Goal: Transaction & Acquisition: Purchase product/service

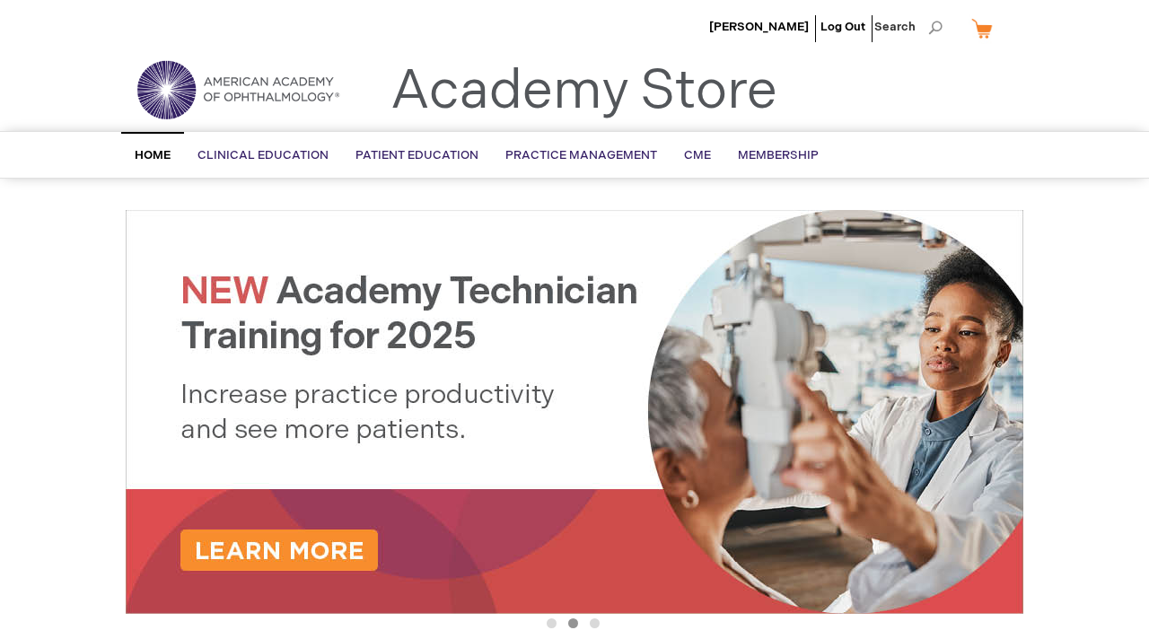
click at [322, 85] on img at bounding box center [237, 89] width 215 height 65
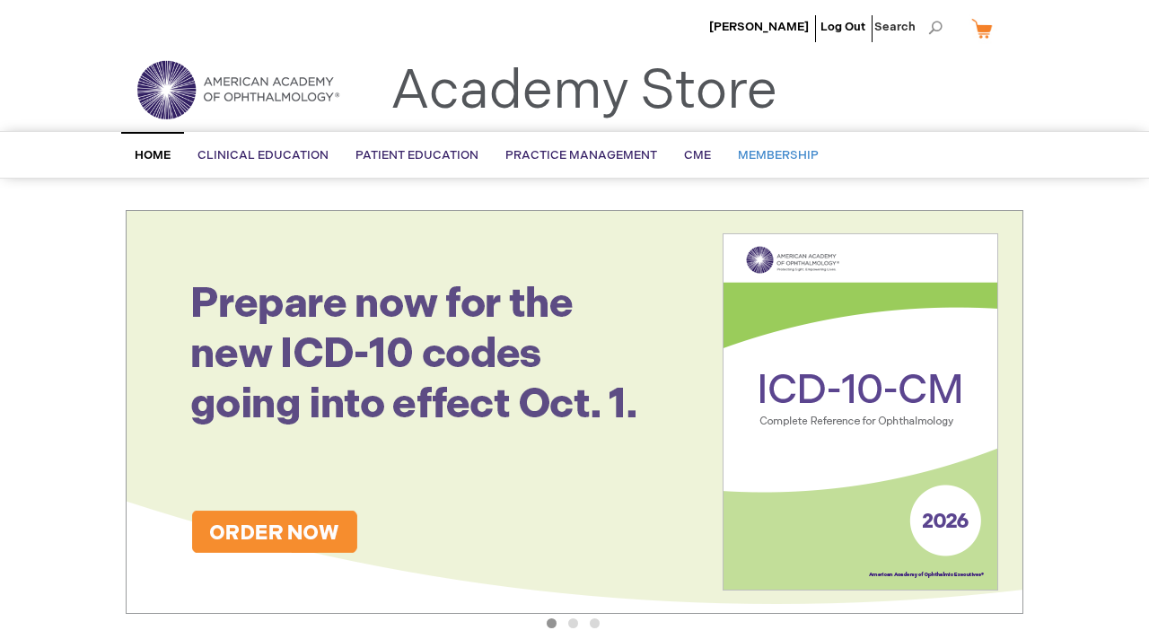
click at [775, 150] on span "Membership" at bounding box center [778, 155] width 81 height 14
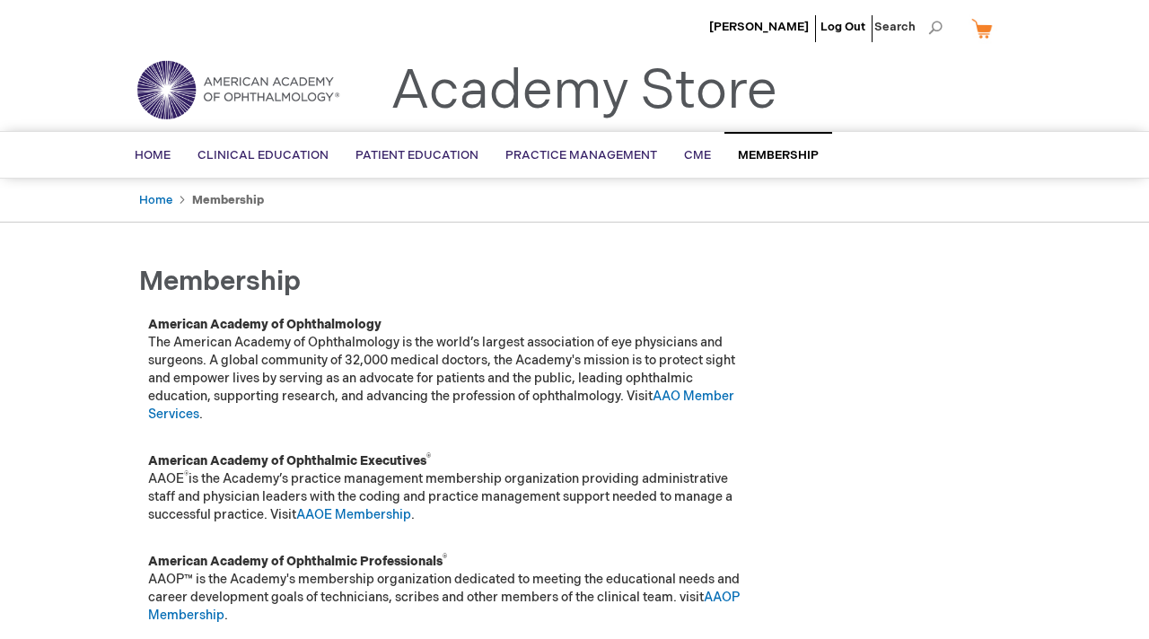
click at [305, 98] on img at bounding box center [237, 89] width 215 height 65
click at [689, 160] on span "CME" at bounding box center [697, 155] width 27 height 14
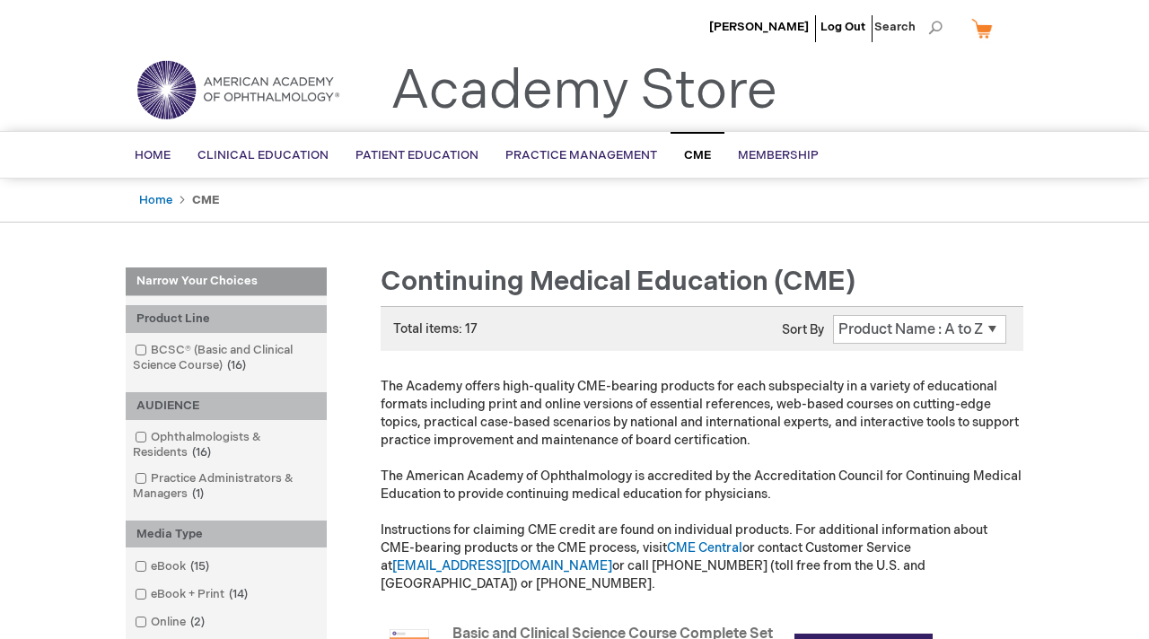
click at [863, 336] on select "Position Product Name : A to Z Product Name : Z to A Price : Low to High Price …" at bounding box center [919, 329] width 173 height 29
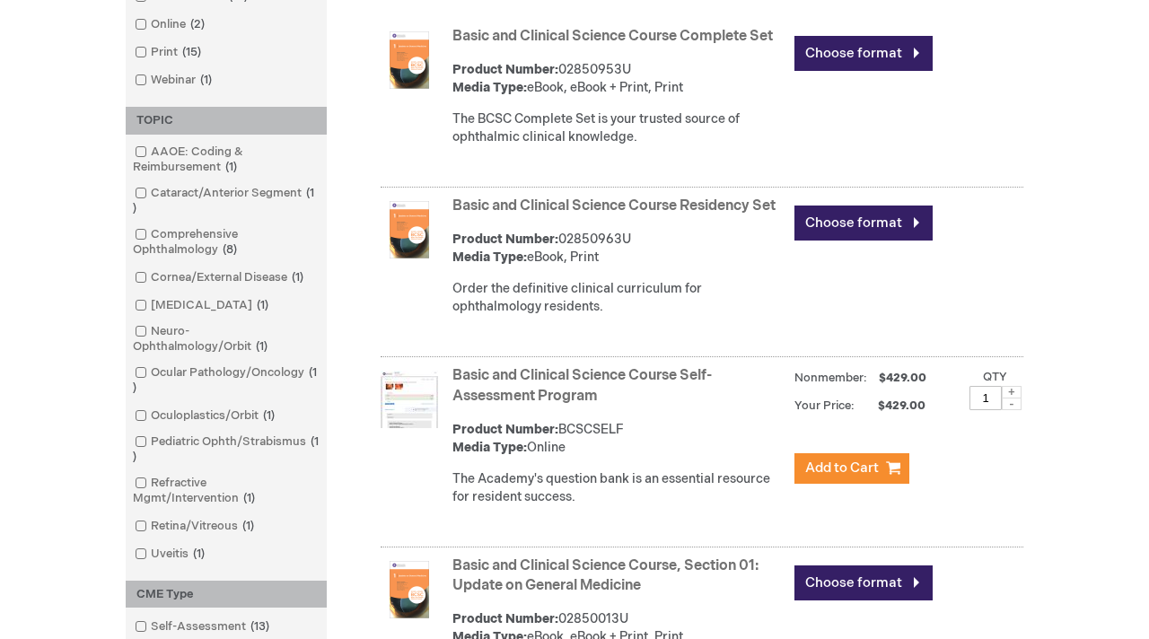
scroll to position [596, 0]
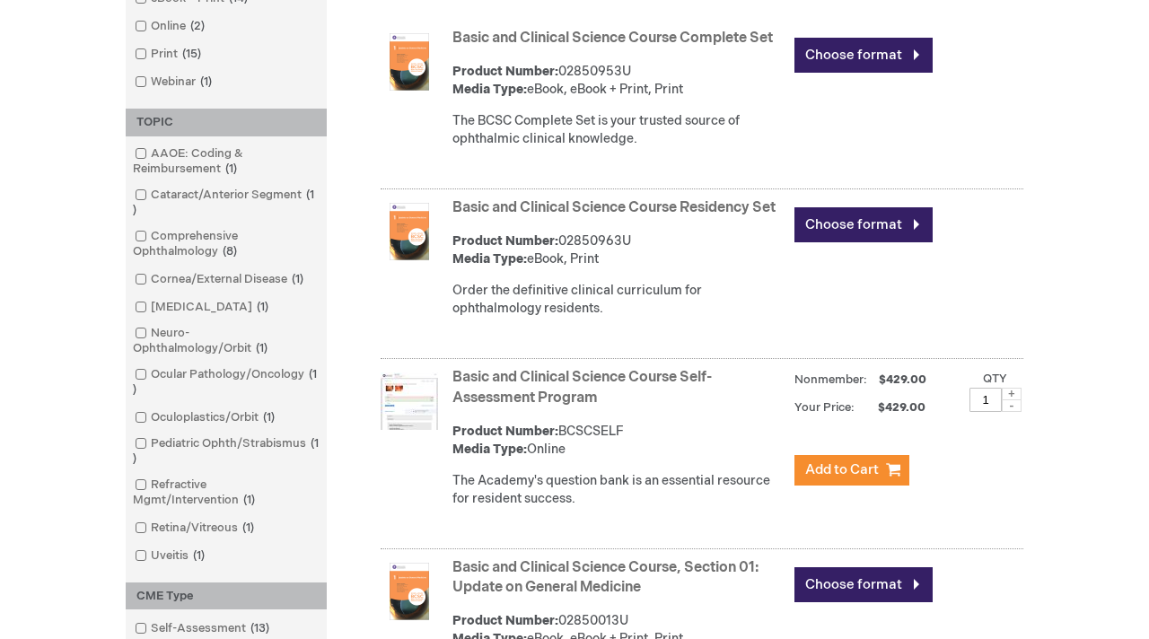
click at [621, 382] on link "Basic and Clinical Science Course Self-Assessment Program" at bounding box center [581, 388] width 259 height 38
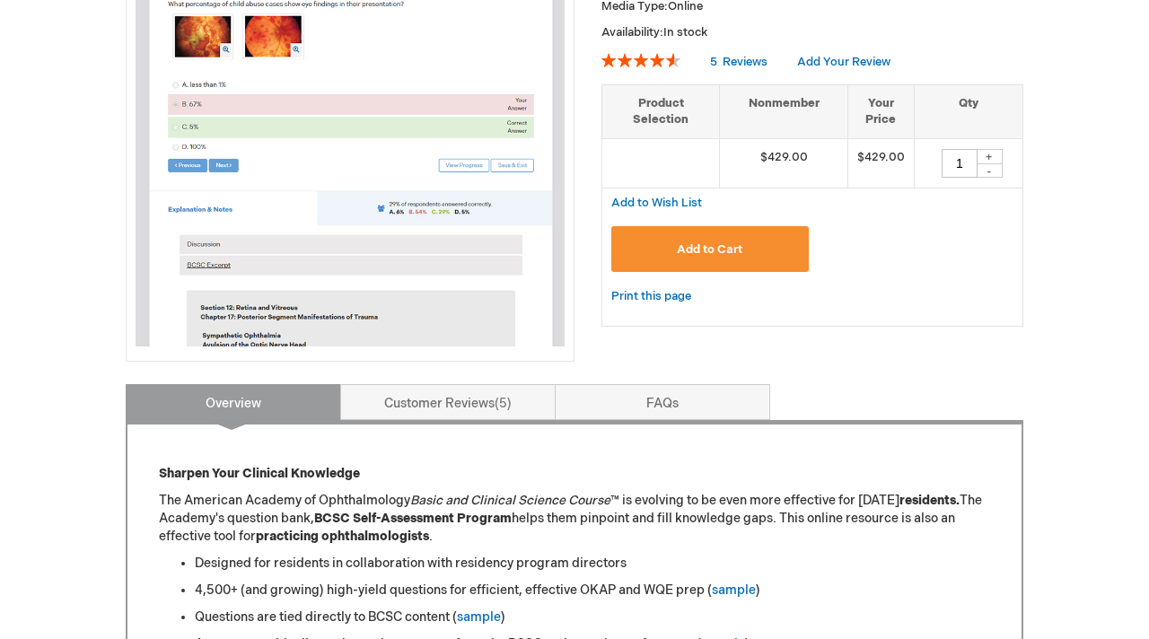
scroll to position [361, 0]
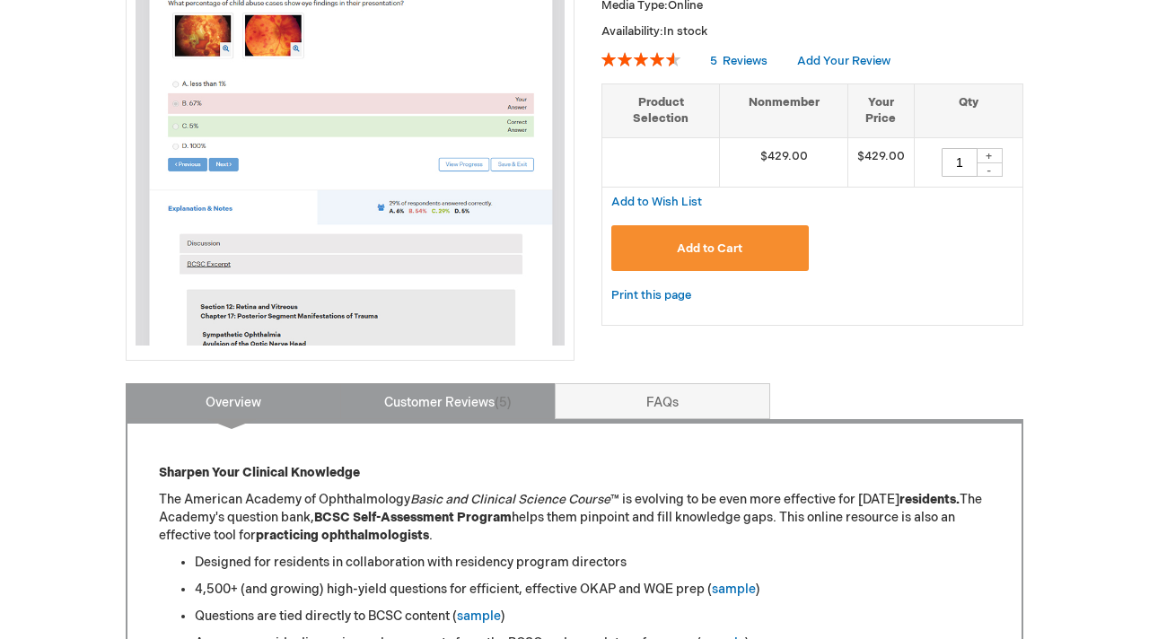
click at [429, 390] on link "Customer Reviews 5" at bounding box center [447, 401] width 215 height 36
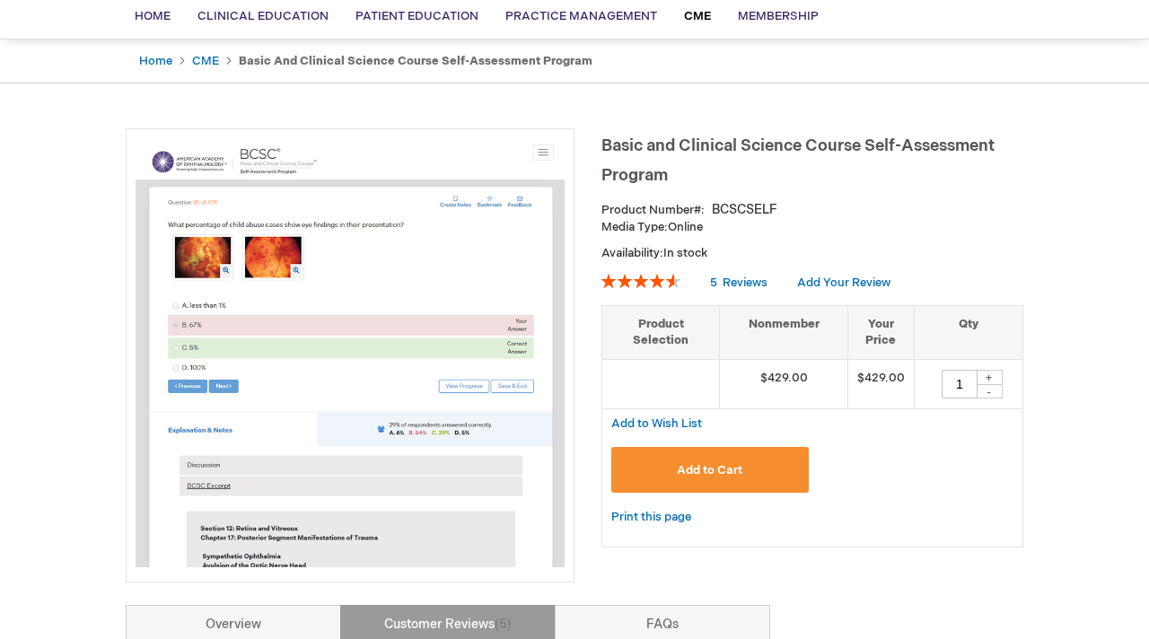
scroll to position [0, 0]
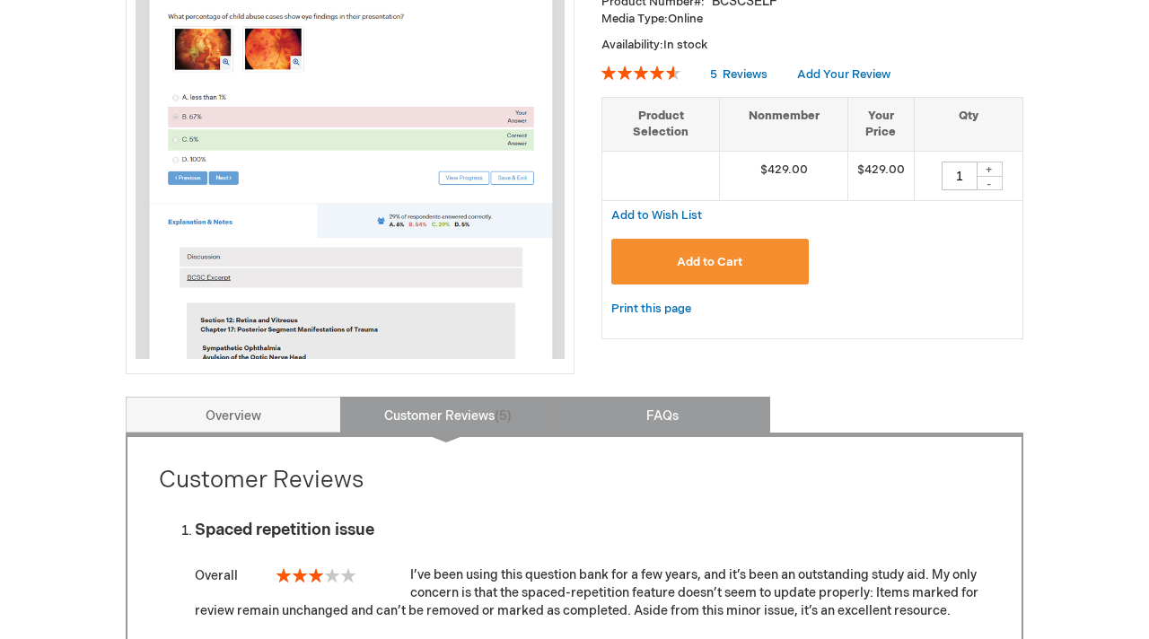
click at [658, 428] on link "FAQs" at bounding box center [662, 415] width 215 height 36
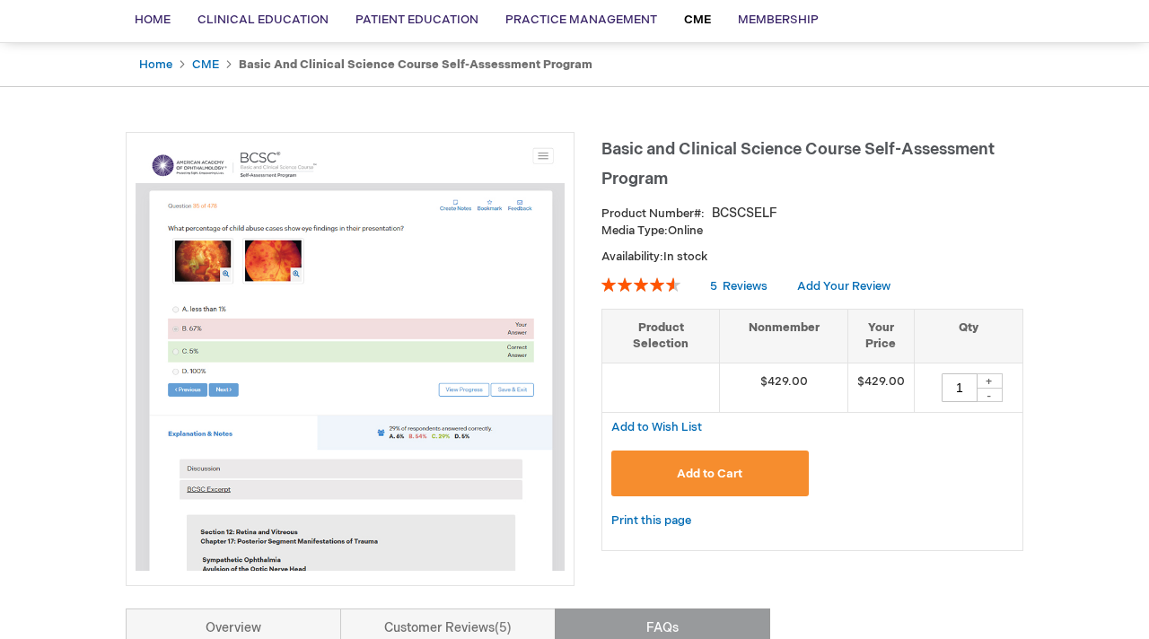
scroll to position [138, 0]
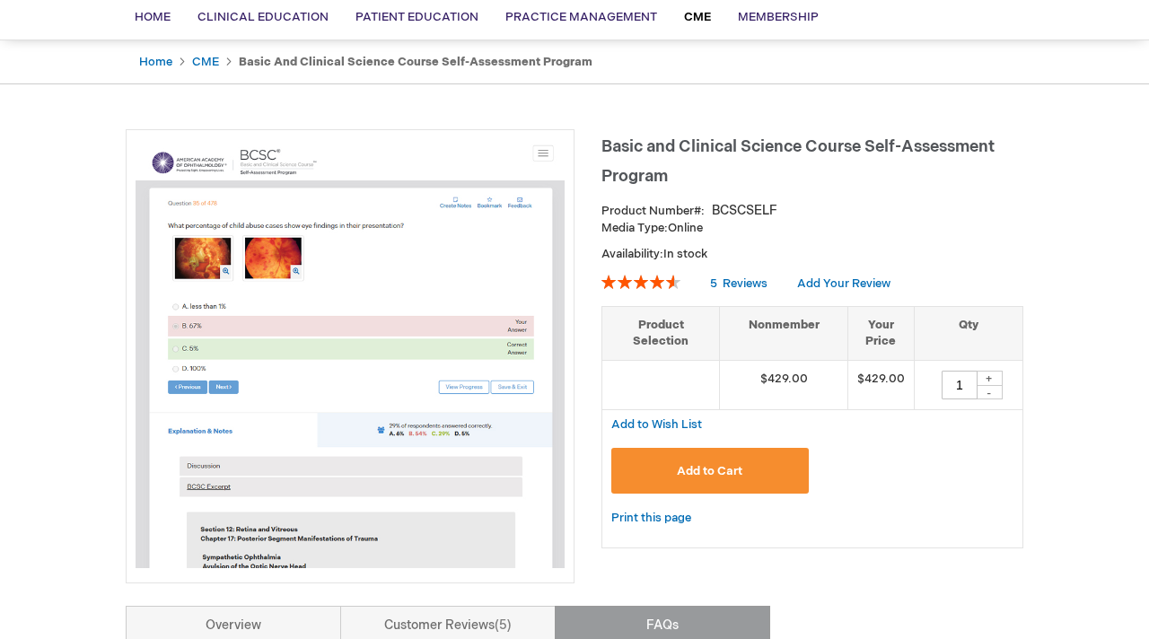
click at [696, 473] on span "Add to Cart" at bounding box center [710, 471] width 66 height 14
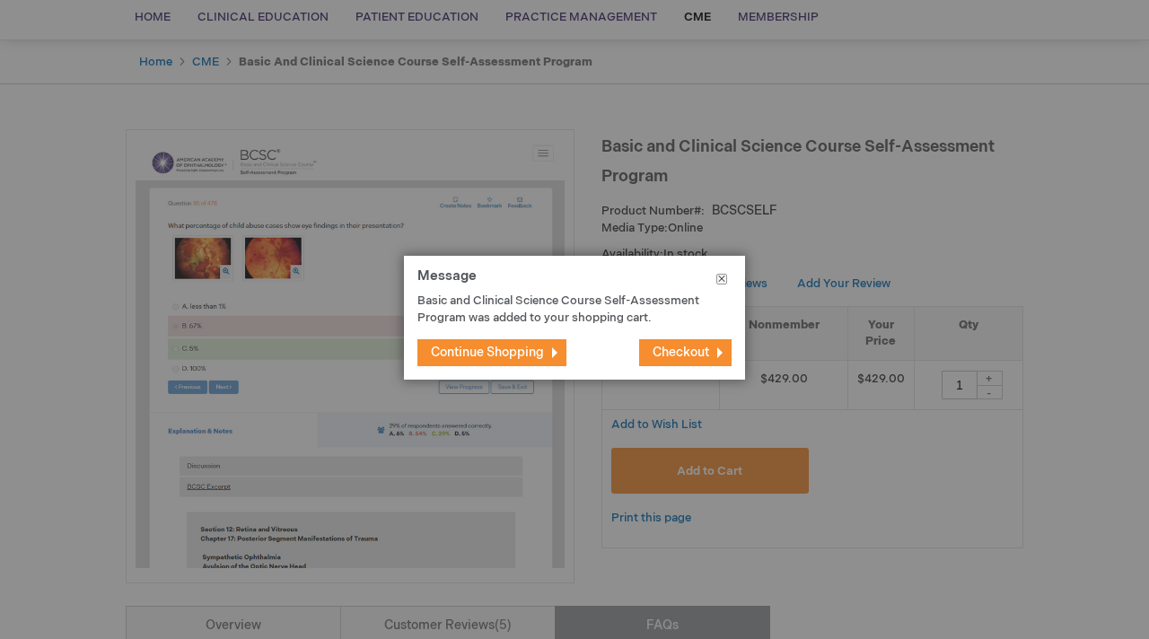
click at [716, 273] on button "Close" at bounding box center [721, 283] width 47 height 54
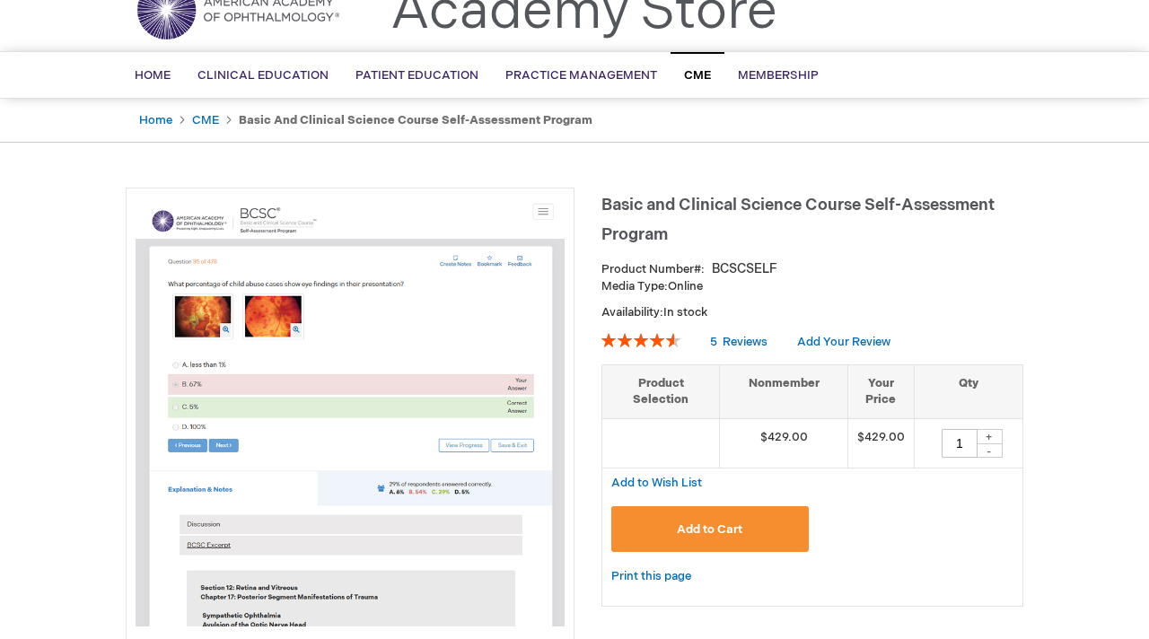
scroll to position [0, 0]
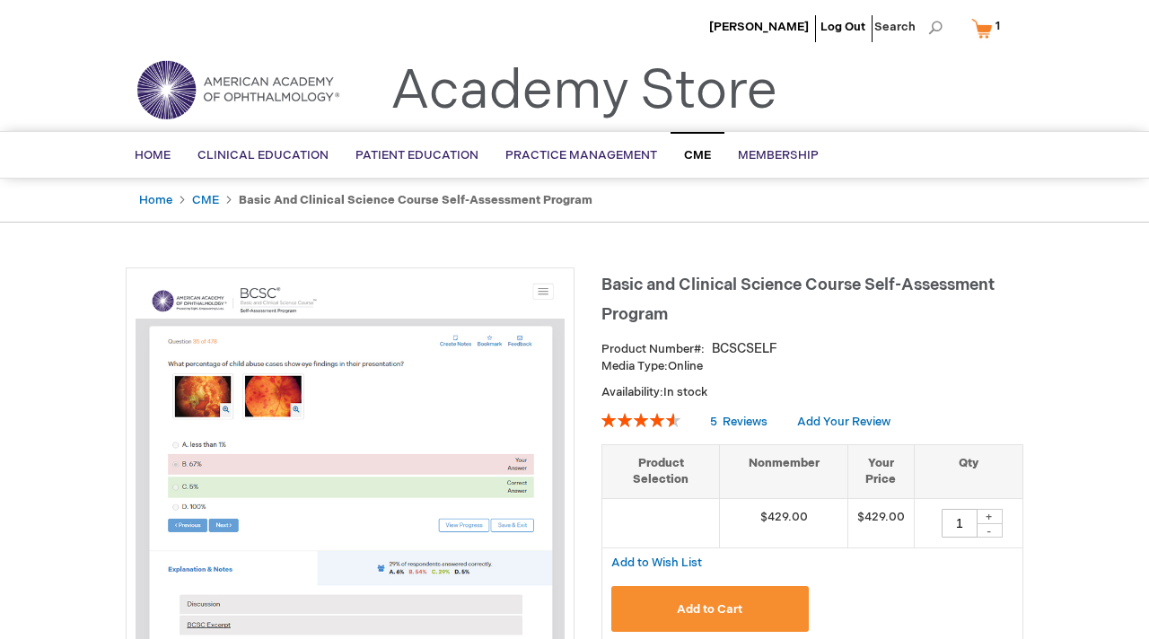
click at [977, 41] on link "My Cart 1 1 items" at bounding box center [989, 28] width 44 height 31
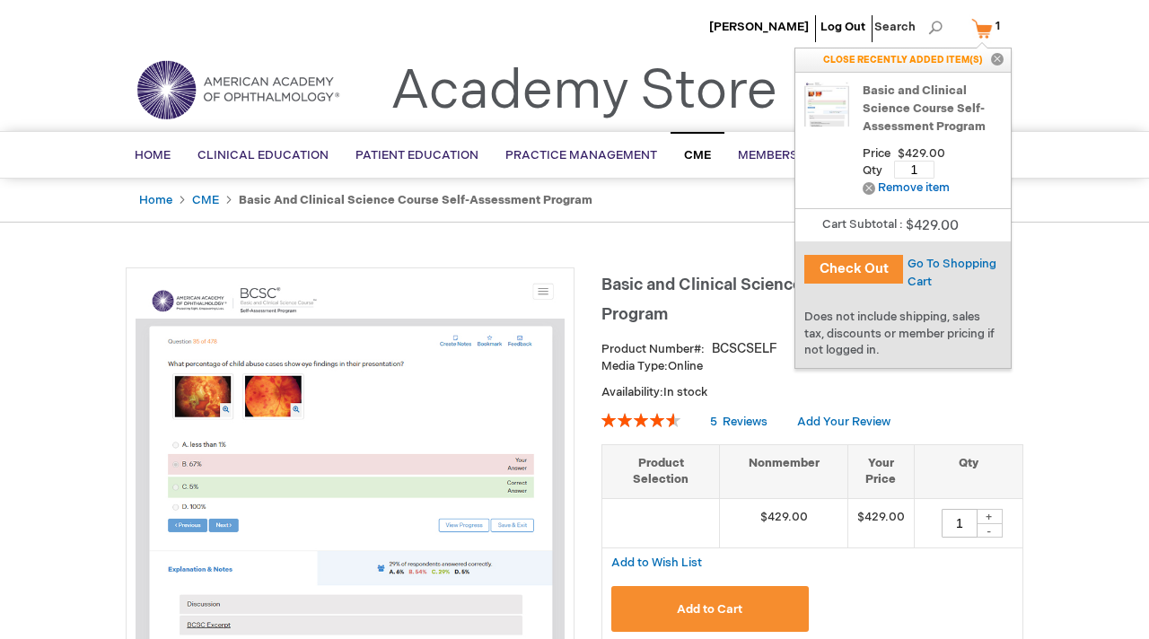
click at [977, 31] on link "My Cart 1 1 items" at bounding box center [989, 28] width 44 height 31
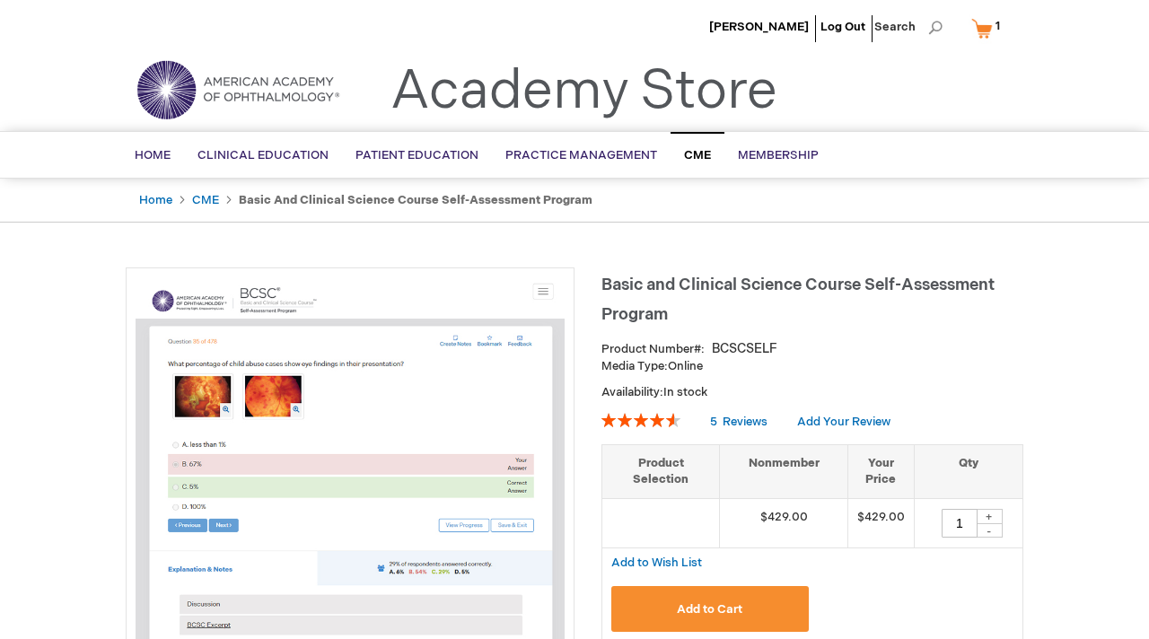
click at [978, 31] on link "My Cart 1 1 items" at bounding box center [989, 28] width 44 height 31
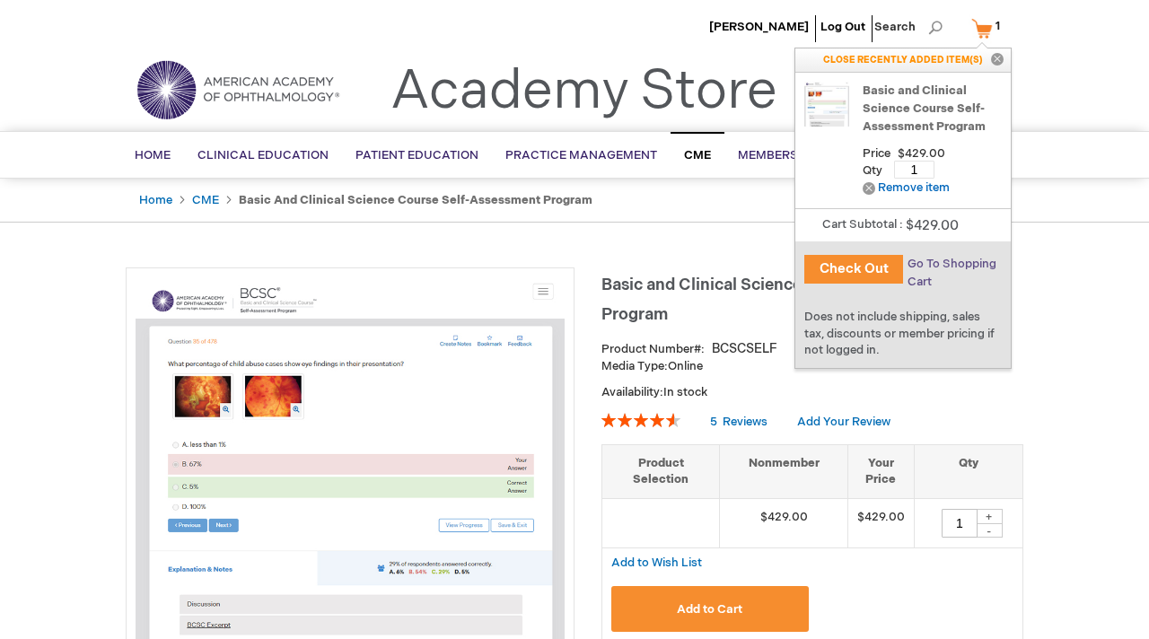
click at [948, 261] on span "Go To Shopping Cart" at bounding box center [951, 273] width 89 height 32
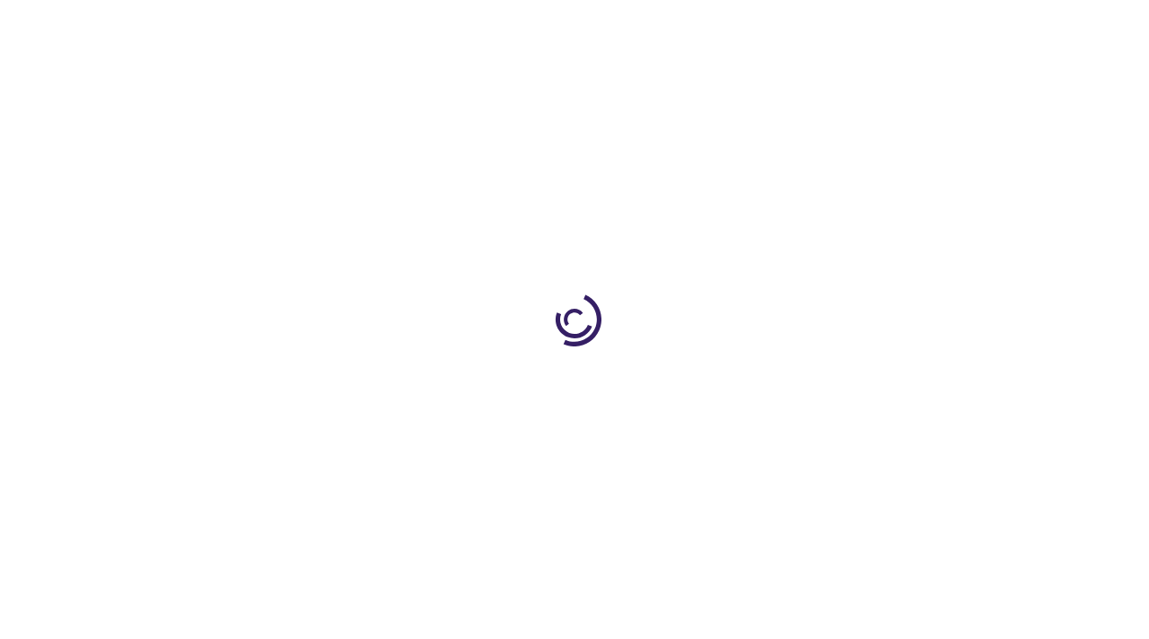
select select "MX"
select select "691"
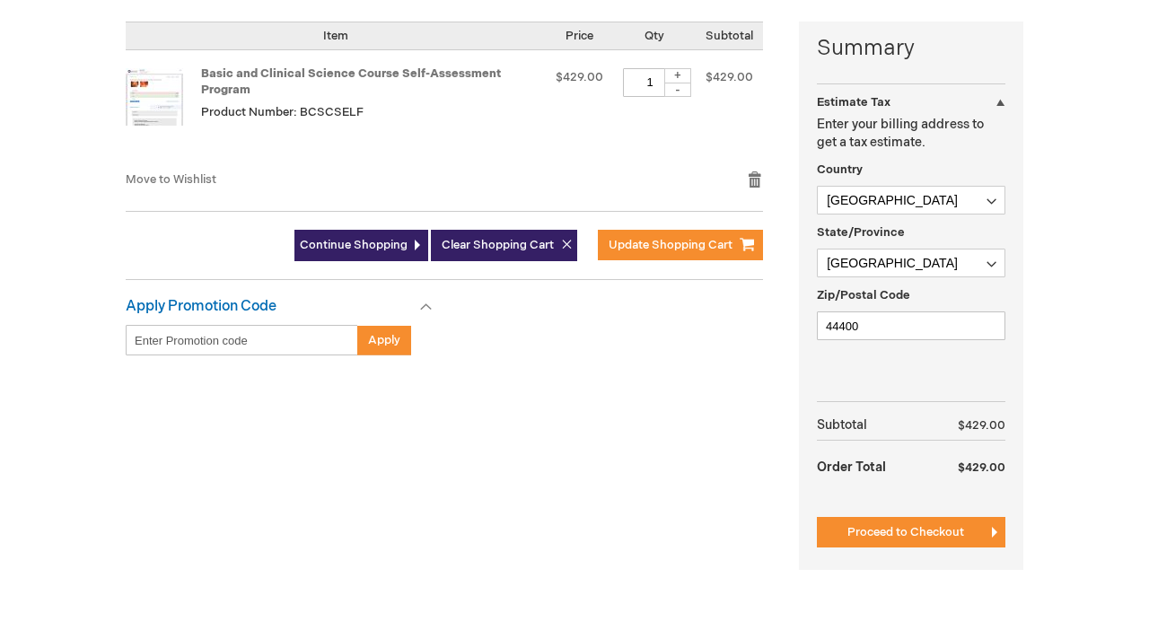
scroll to position [436, 0]
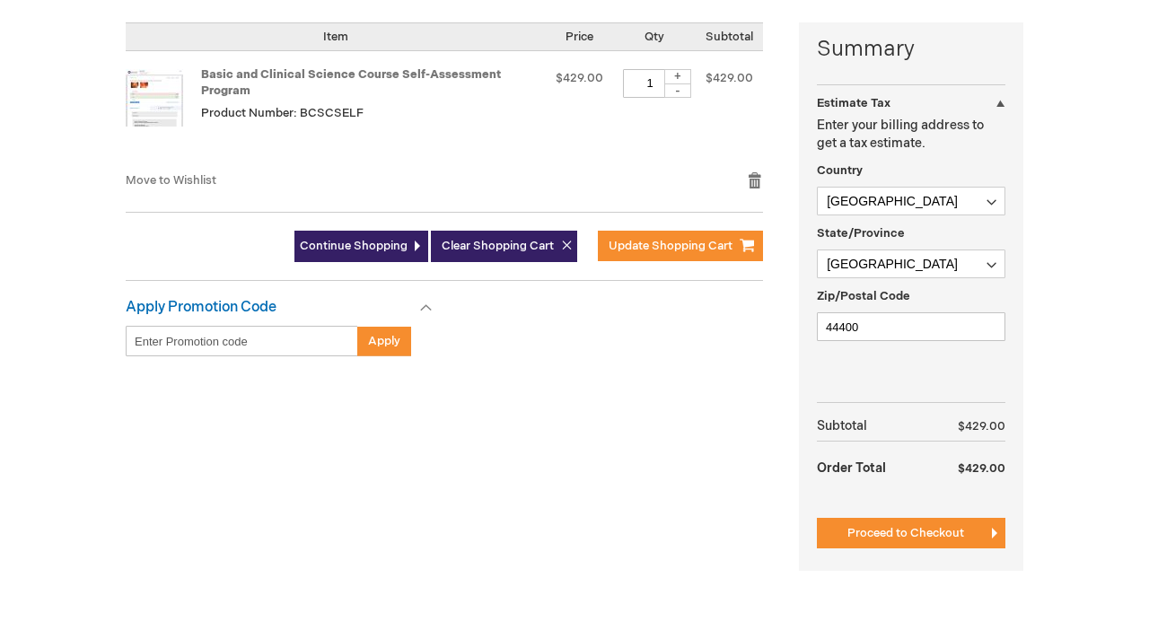
click at [746, 190] on div "Move to Wishlist Remove item" at bounding box center [444, 186] width 637 height 31
click at [921, 525] on button "Proceed to Checkout" at bounding box center [911, 533] width 188 height 31
